Goal: Communication & Community: Ask a question

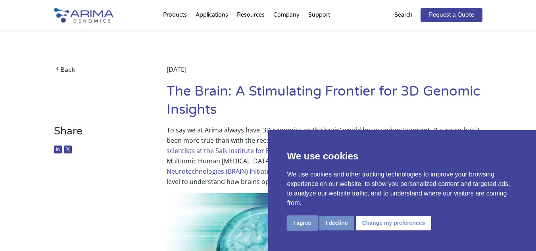
click at [300, 224] on button "I agree" at bounding box center [302, 223] width 31 height 15
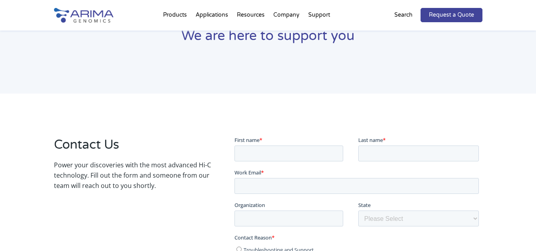
scroll to position [63, 0]
click at [275, 150] on input "First name *" at bounding box center [288, 152] width 109 height 16
paste input "Jacob Bryant"
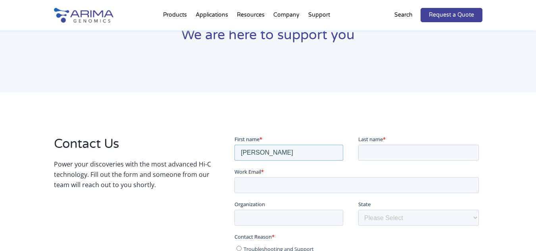
click at [269, 150] on input "Jacob Bryant" at bounding box center [288, 152] width 109 height 16
type input "Jacob"
paste input "Bryant"
type input "Bryant"
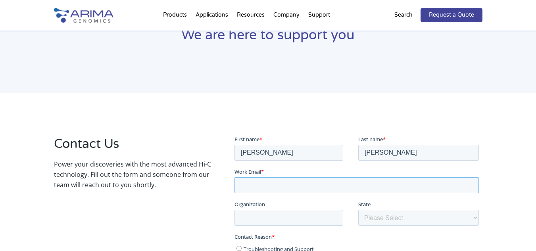
drag, startPoint x: 308, startPoint y: 188, endPoint x: 317, endPoint y: 187, distance: 8.3
click at [308, 187] on input "Work Email *" at bounding box center [356, 185] width 244 height 16
type input "jacob@outreach-lanierlaw.com"
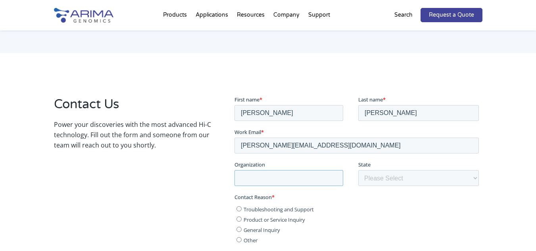
drag, startPoint x: 288, startPoint y: 176, endPoint x: 293, endPoint y: 177, distance: 5.6
click at [288, 176] on input "Organization" at bounding box center [288, 178] width 109 height 16
type input "Lanier Law Firm"
click at [382, 180] on select "Please Select Other/Non-US Alabama Alaska Arizona Arkansas California Colorado …" at bounding box center [418, 178] width 121 height 16
select select "Texas"
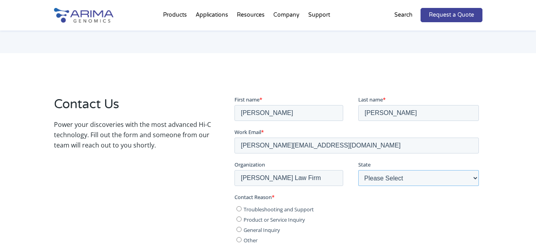
click at [358, 170] on select "Please Select Other/Non-US Alabama Alaska Arizona Arkansas California Colorado …" at bounding box center [418, 178] width 121 height 16
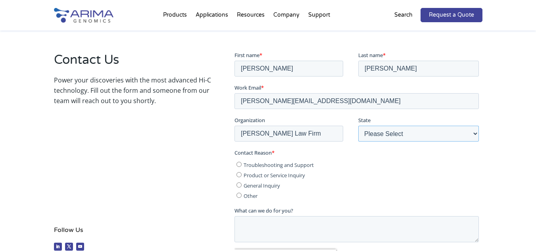
scroll to position [222, 0]
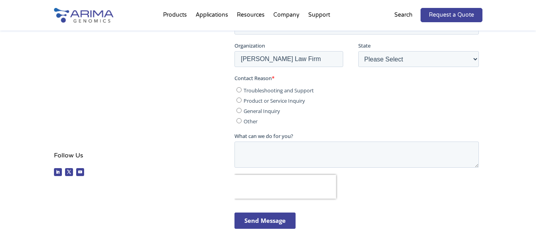
click at [238, 122] on input "Other" at bounding box center [238, 120] width 5 height 5
radio input "true"
click at [271, 154] on textarea "What can we do for you?" at bounding box center [356, 155] width 244 height 26
click at [306, 151] on textarea "What can we do for you?" at bounding box center [356, 155] width 244 height 26
paste textarea "Hi there, This is Jacob Bryant and I came across the helpful information about …"
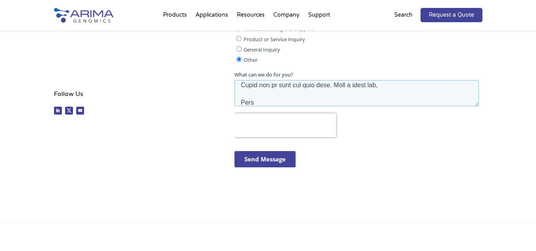
scroll to position [286, 0]
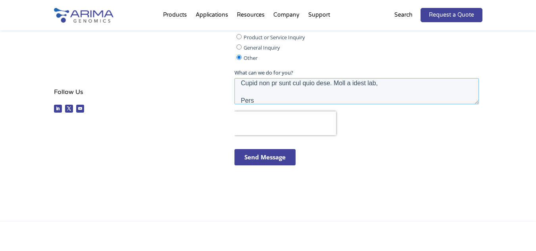
type textarea "Hi there, This is Jacob Bryant and I came across the helpful information about …"
click at [271, 158] on input "Send Message" at bounding box center [264, 157] width 61 height 16
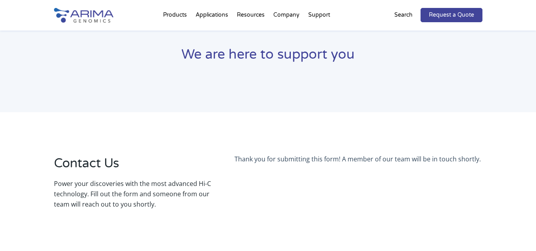
scroll to position [0, 0]
